Goal: Information Seeking & Learning: Check status

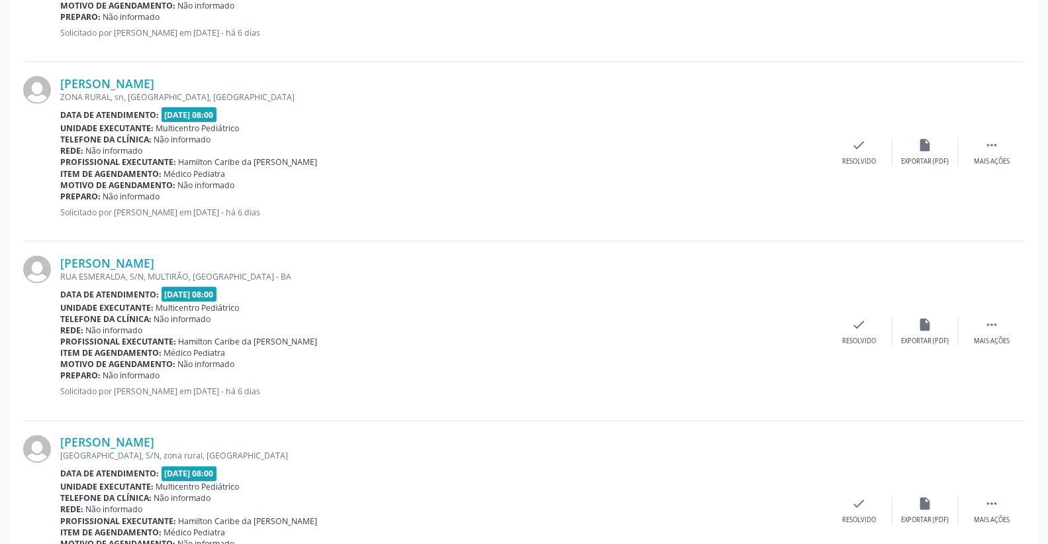
scroll to position [1263, 0]
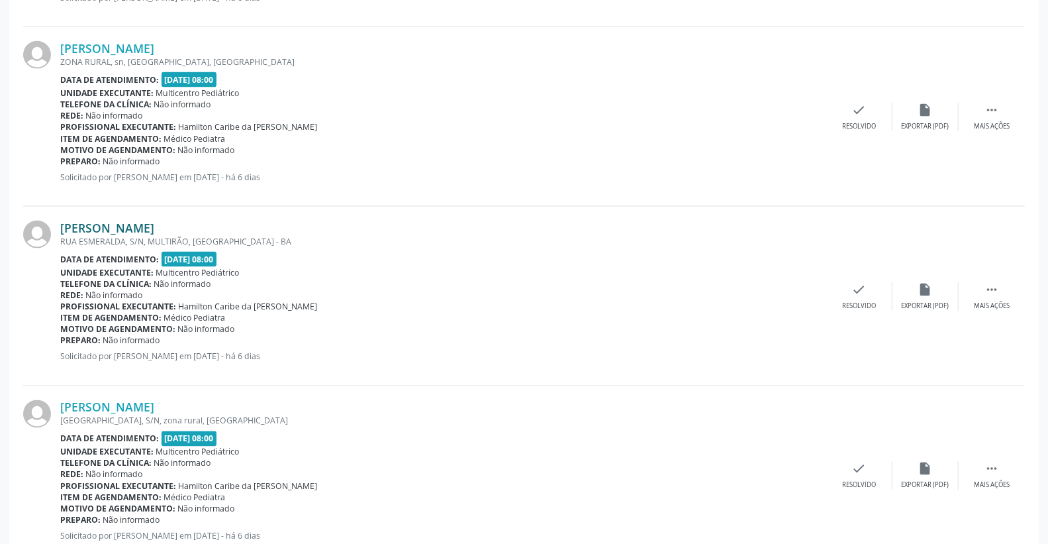
click at [135, 230] on link "[PERSON_NAME]" at bounding box center [107, 227] width 94 height 15
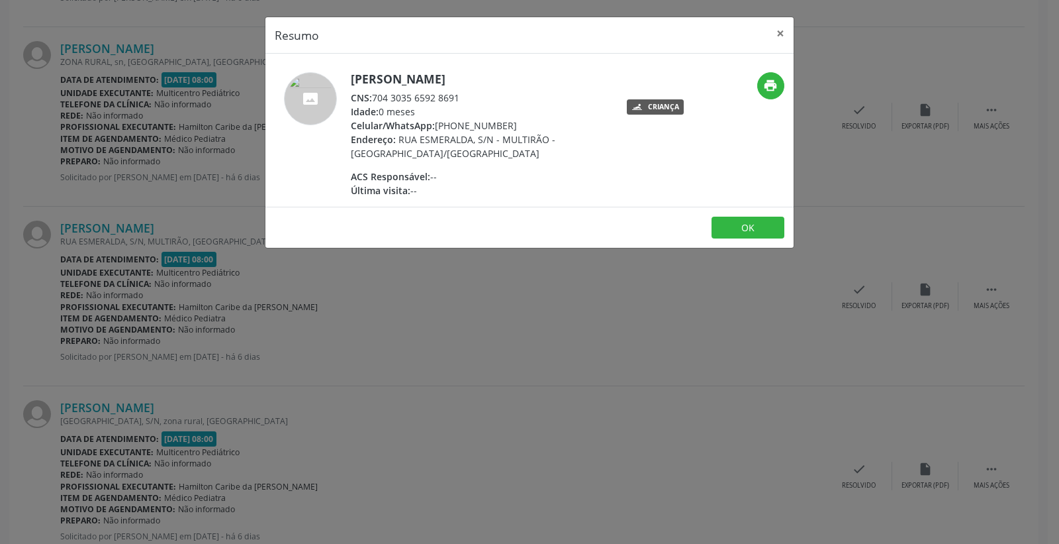
drag, startPoint x: 375, startPoint y: 96, endPoint x: 475, endPoint y: 96, distance: 100.0
click at [475, 96] on div "CNS: 704 3035 6592 8691" at bounding box center [480, 98] width 258 height 14
copy div "704 3035 6592 8691"
drag, startPoint x: 781, startPoint y: 32, endPoint x: 620, endPoint y: 9, distance: 163.1
click at [780, 32] on button "×" at bounding box center [780, 33] width 26 height 32
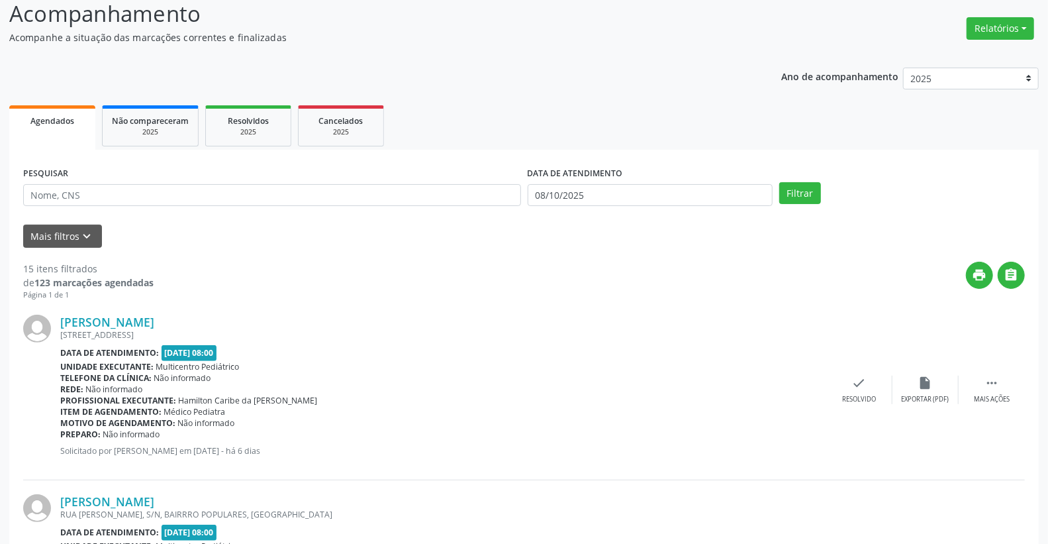
scroll to position [87, 0]
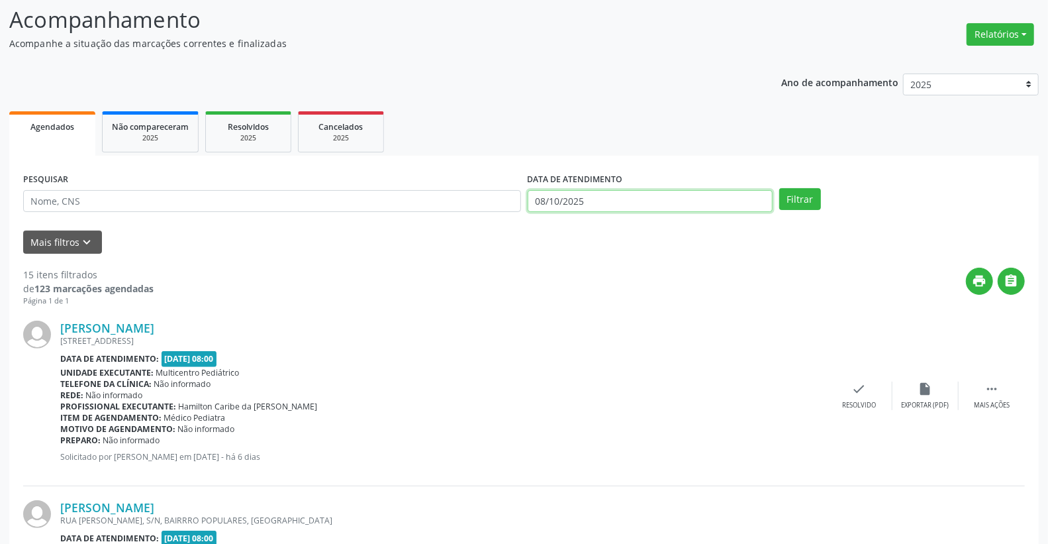
click at [620, 195] on input "08/10/2025" at bounding box center [651, 201] width 246 height 23
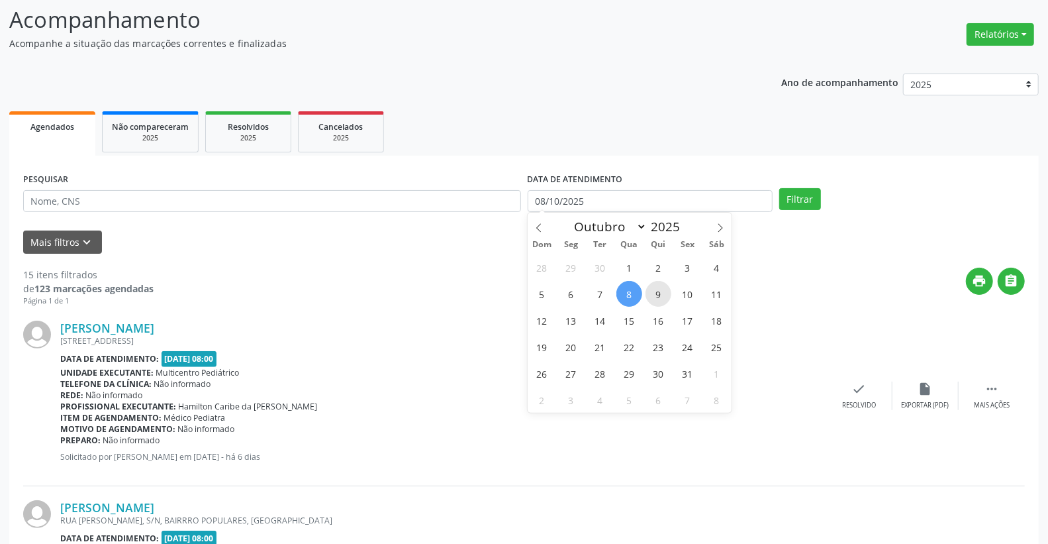
click at [664, 295] on span "9" at bounding box center [659, 294] width 26 height 26
type input "09/10/2025"
click at [664, 295] on span "9" at bounding box center [659, 294] width 26 height 26
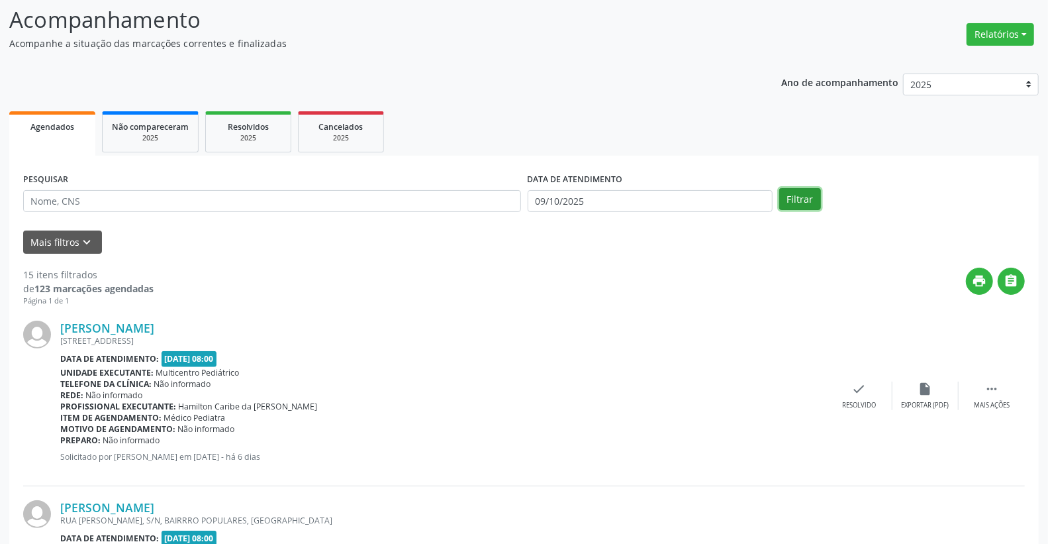
click at [802, 196] on button "Filtrar" at bounding box center [800, 199] width 42 height 23
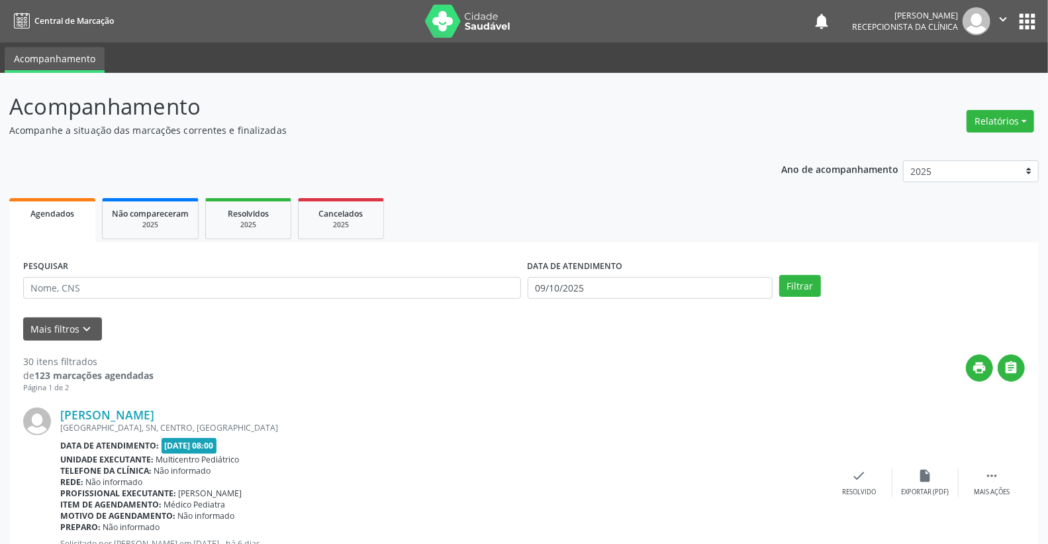
scroll to position [147, 0]
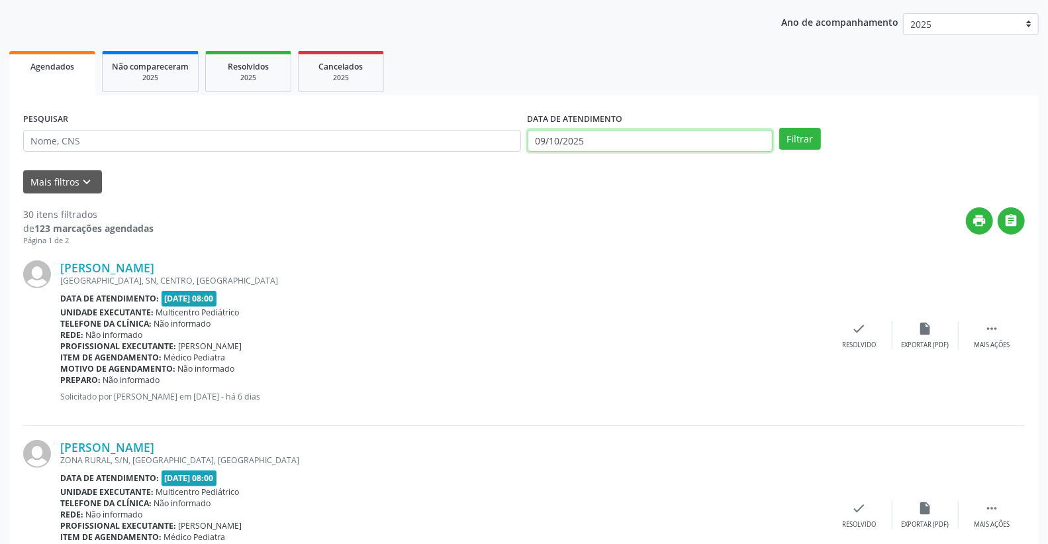
click at [679, 148] on input "09/10/2025" at bounding box center [651, 141] width 246 height 23
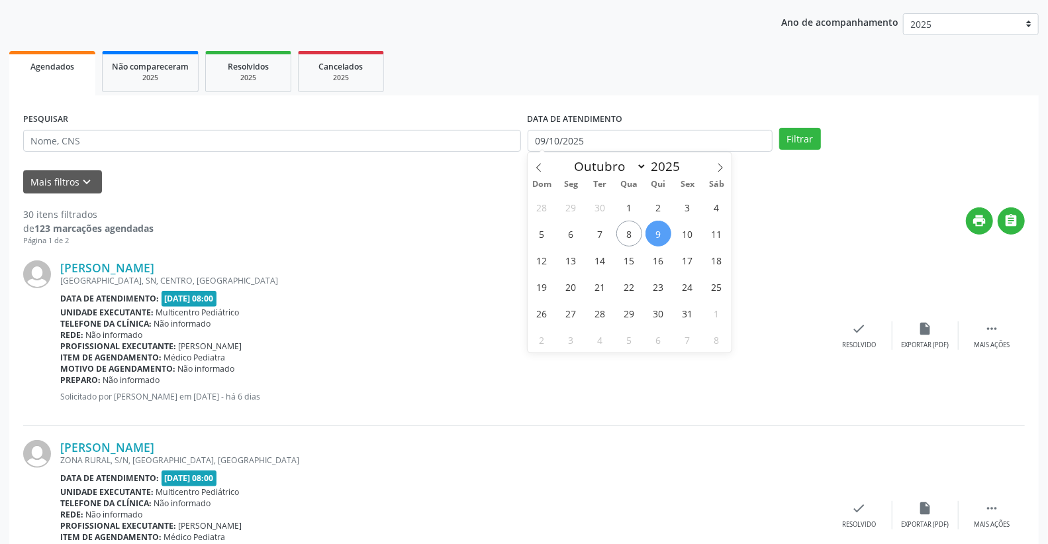
click at [437, 269] on div "[PERSON_NAME]" at bounding box center [443, 267] width 766 height 15
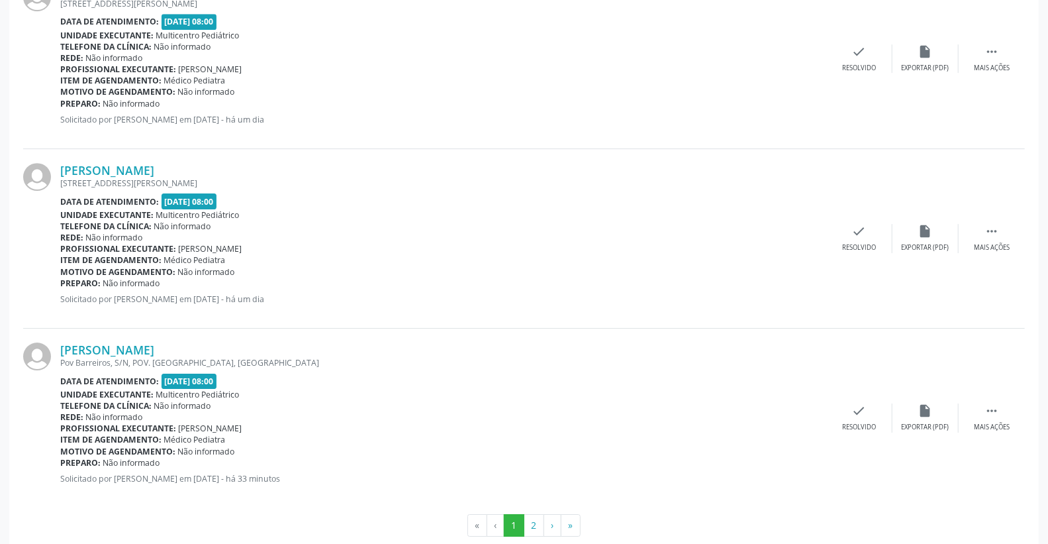
scroll to position [2602, 0]
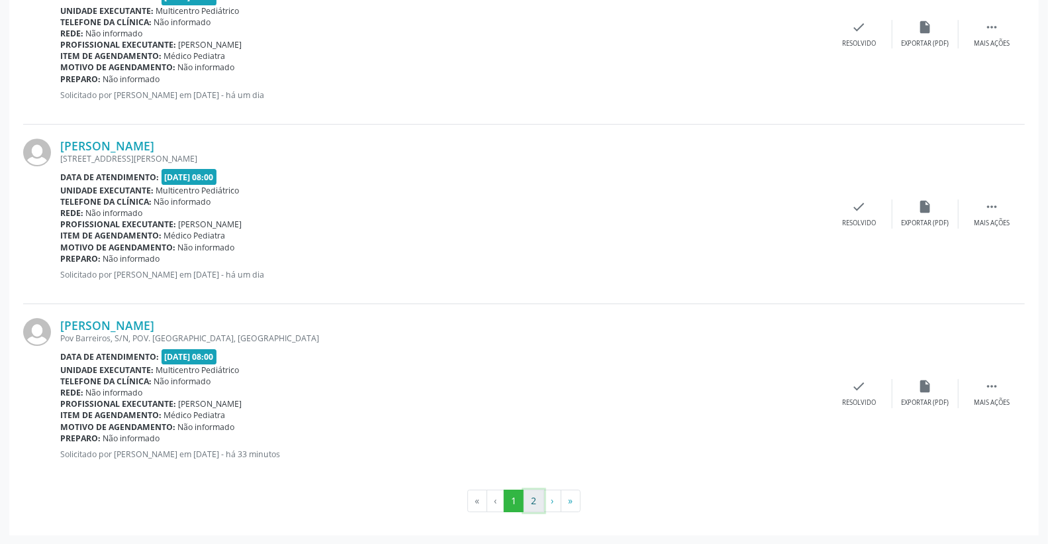
click at [538, 510] on button "2" at bounding box center [534, 500] width 21 height 23
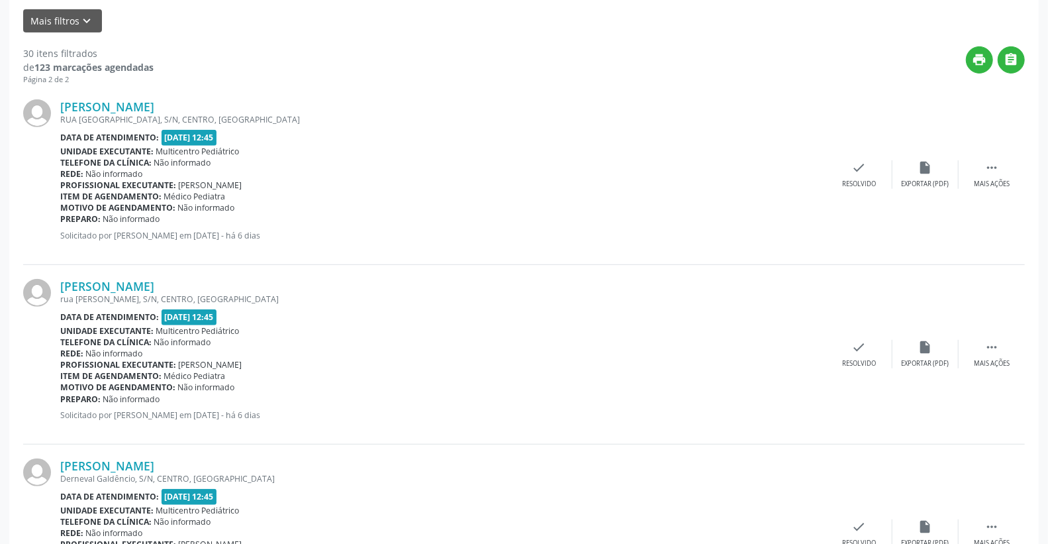
scroll to position [0, 0]
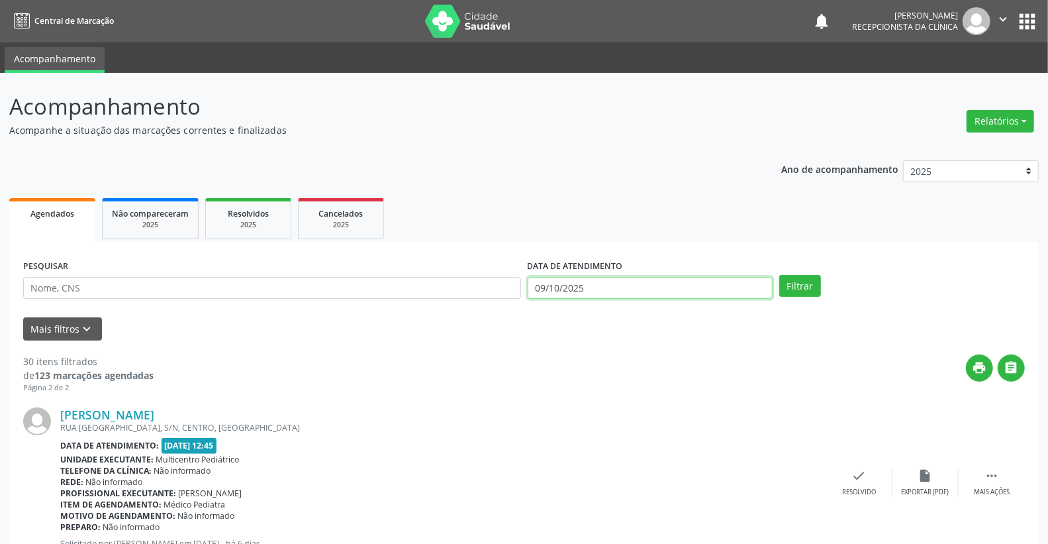
click at [579, 280] on input "09/10/2025" at bounding box center [651, 288] width 246 height 23
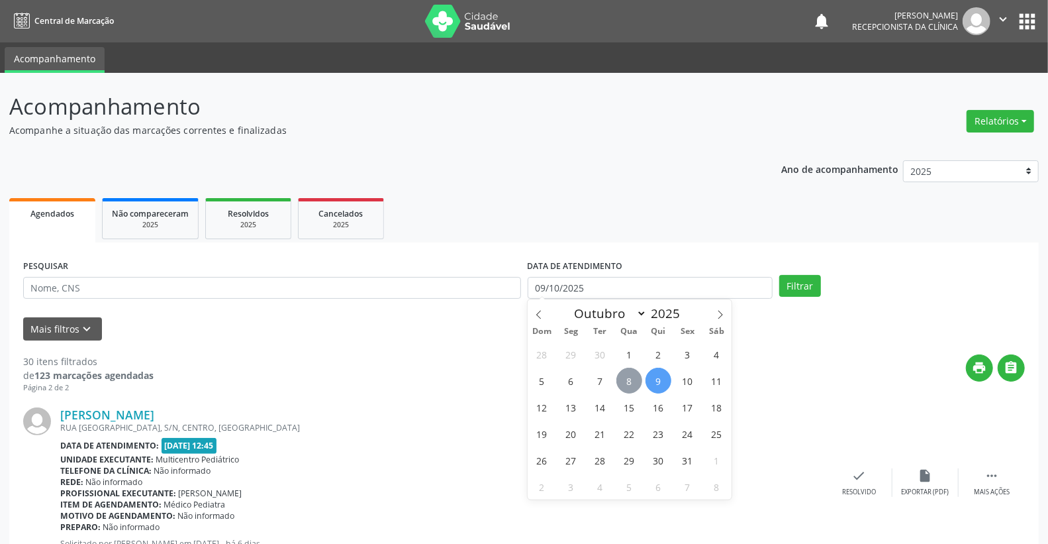
click at [630, 385] on span "8" at bounding box center [629, 380] width 26 height 26
type input "08/10/2025"
click at [630, 385] on span "8" at bounding box center [629, 380] width 26 height 26
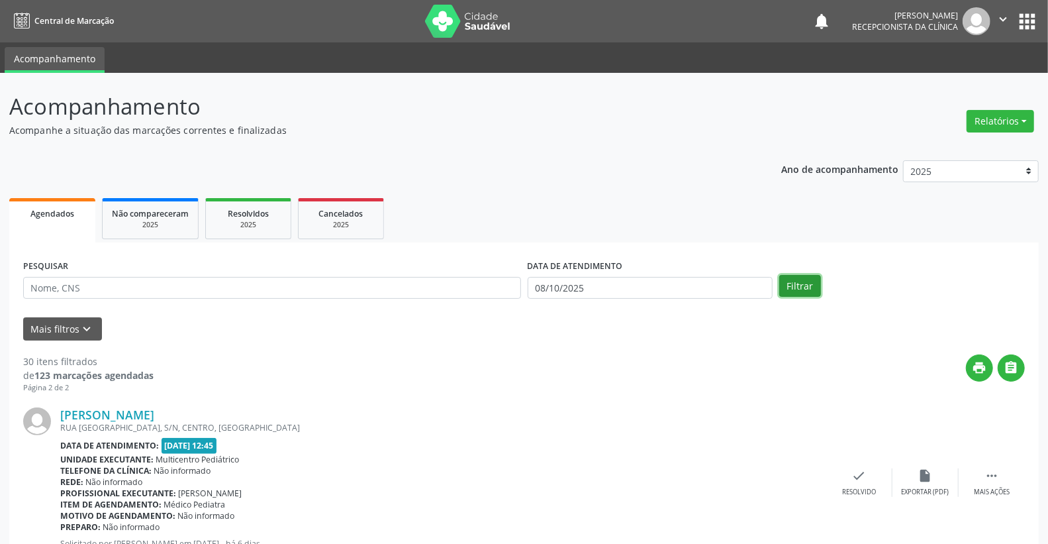
click at [806, 283] on button "Filtrar" at bounding box center [800, 286] width 42 height 23
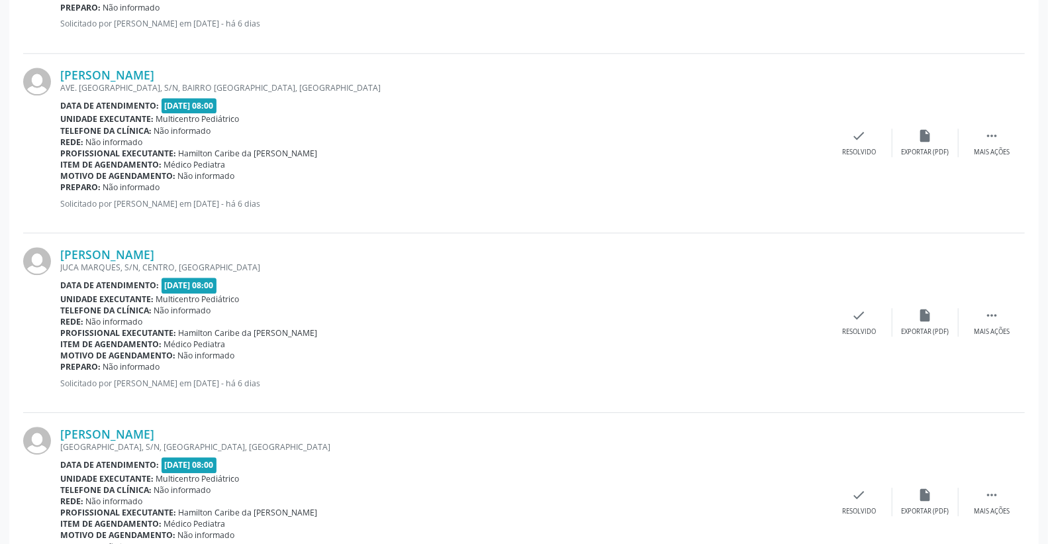
scroll to position [2156, 0]
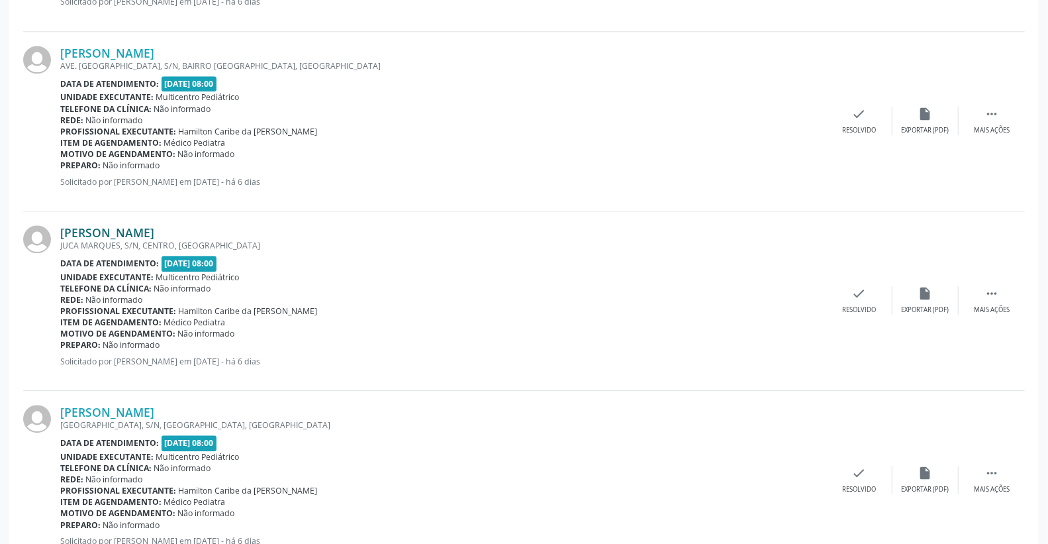
click at [136, 236] on link "[PERSON_NAME]" at bounding box center [107, 232] width 94 height 15
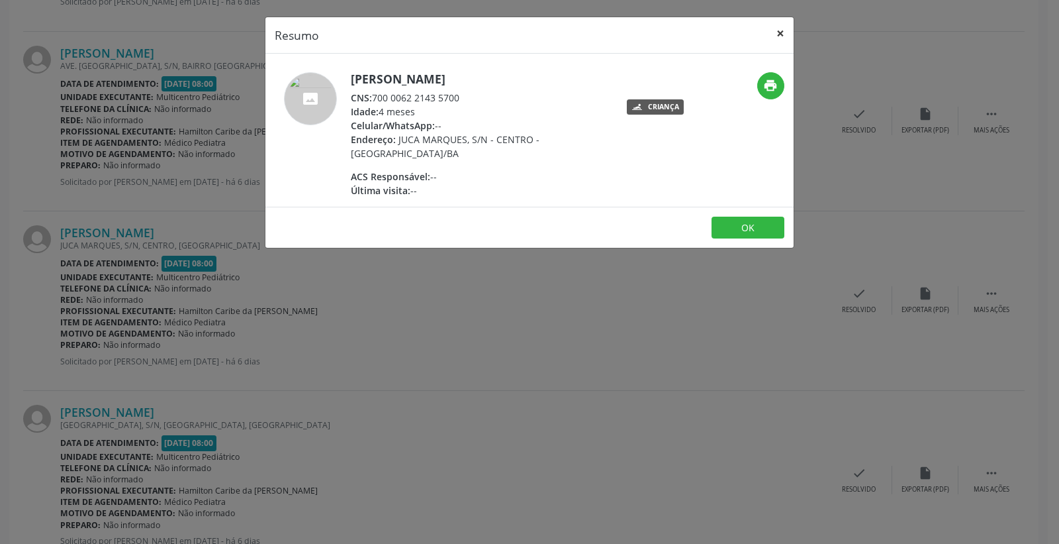
click at [779, 31] on button "×" at bounding box center [780, 33] width 26 height 32
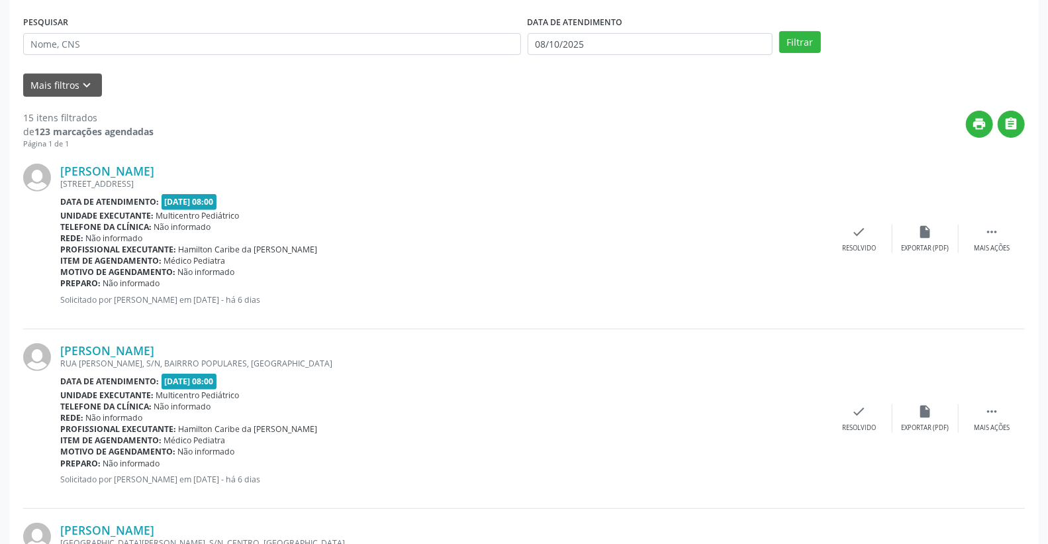
scroll to position [0, 0]
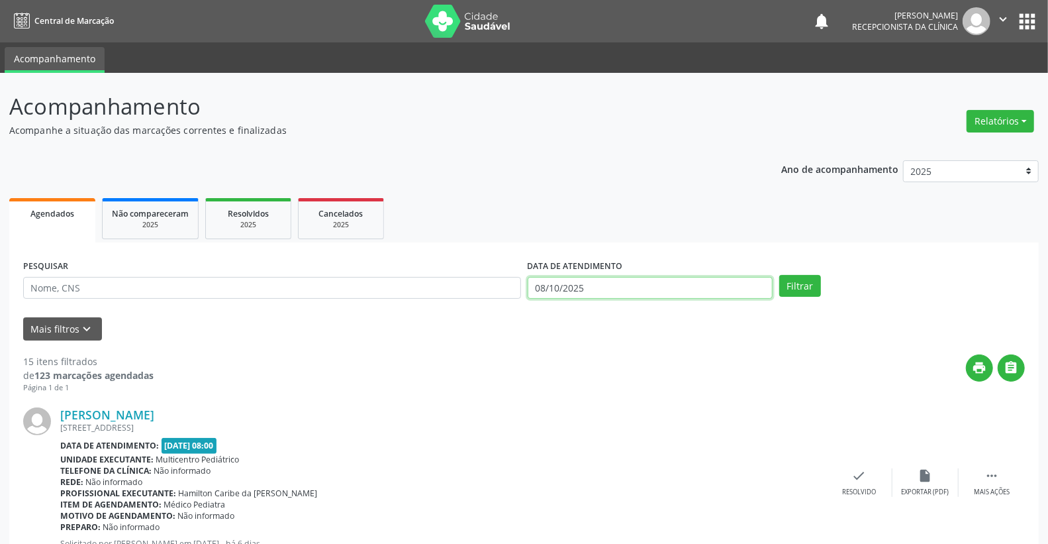
click at [623, 294] on body "Central de Marcação notifications [PERSON_NAME] Recepcionista da clínica  Conf…" at bounding box center [524, 272] width 1048 height 544
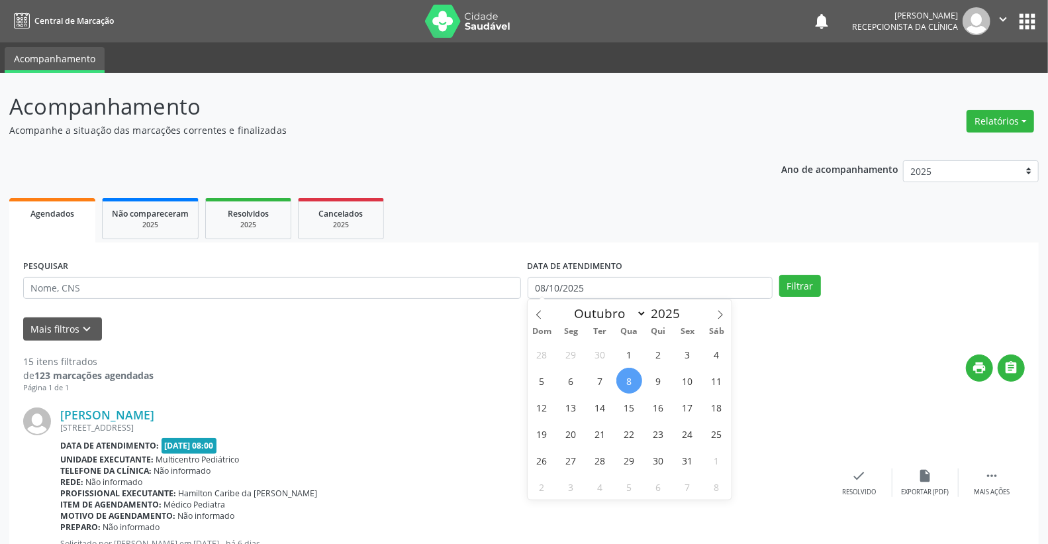
click at [630, 373] on span "8" at bounding box center [629, 380] width 26 height 26
type input "08/10/2025"
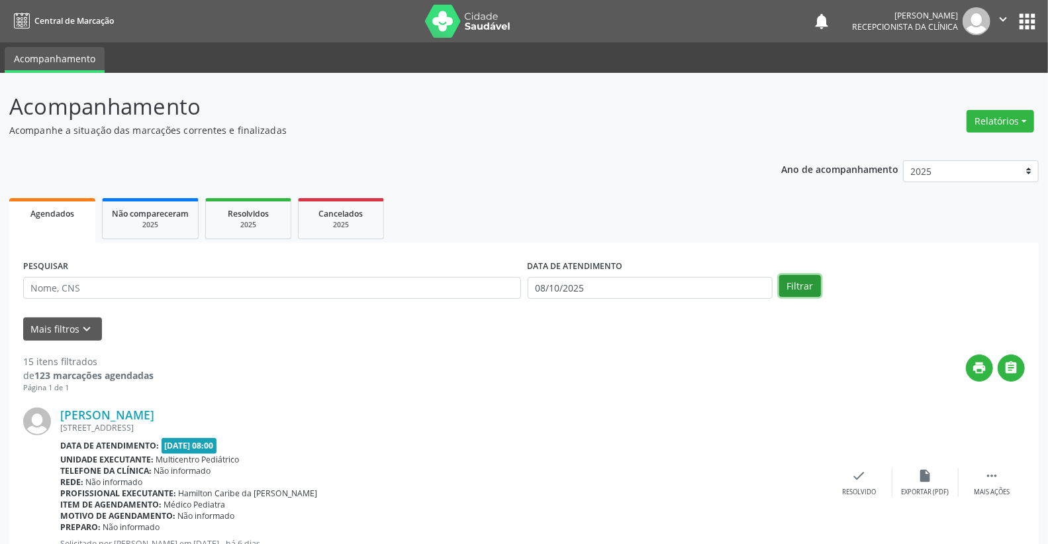
click at [796, 285] on button "Filtrar" at bounding box center [800, 286] width 42 height 23
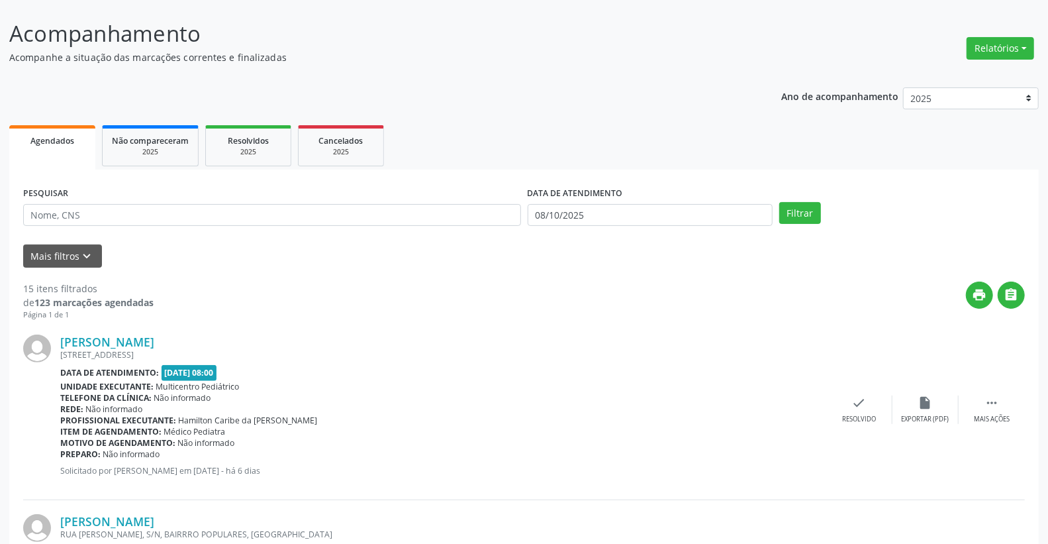
scroll to position [220, 0]
